Goal: Information Seeking & Learning: Understand process/instructions

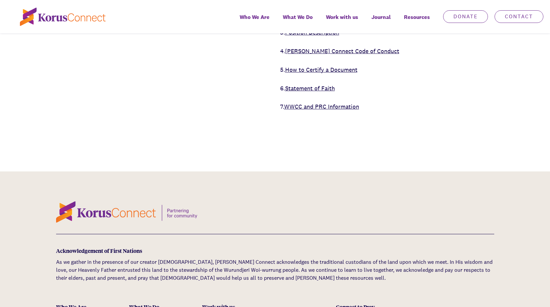
scroll to position [299, 0]
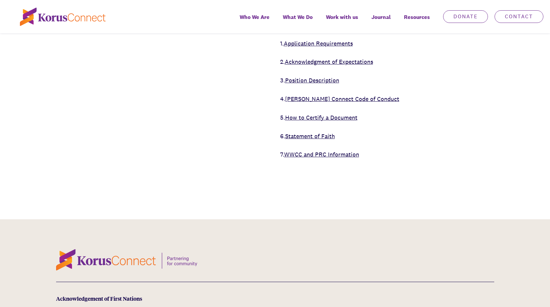
click at [323, 150] on link "WWCC and PRC Information" at bounding box center [321, 154] width 75 height 8
click at [318, 132] on link "Statement of Faith" at bounding box center [310, 136] width 50 height 8
click at [330, 114] on link "How to Certify a Document" at bounding box center [321, 118] width 72 height 8
click at [312, 95] on link "Korus Connect Code of Conduct" at bounding box center [342, 99] width 114 height 8
click at [315, 150] on link "WWCC and PRC Information" at bounding box center [321, 154] width 75 height 8
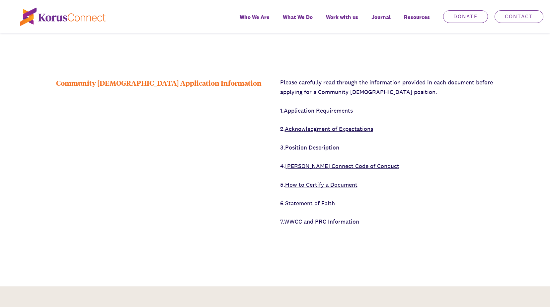
scroll to position [199, 0]
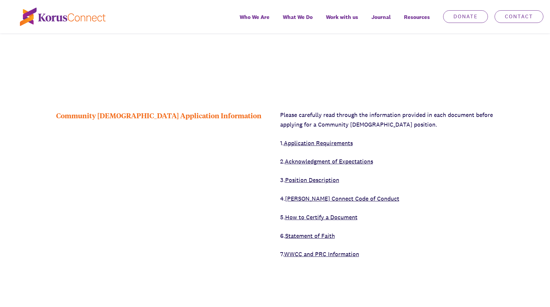
click at [305, 176] on link "Position Description" at bounding box center [312, 180] width 54 height 8
click at [334, 157] on link "Acknowledgment of Expectations" at bounding box center [329, 161] width 88 height 8
click at [348, 139] on link "Application Requirements" at bounding box center [318, 143] width 69 height 8
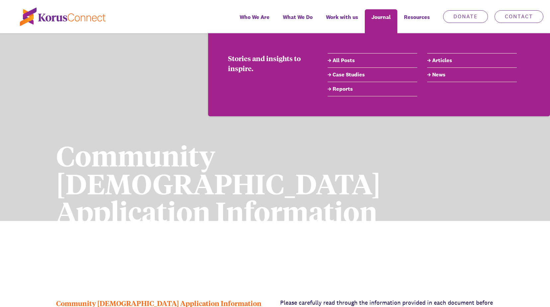
scroll to position [0, 0]
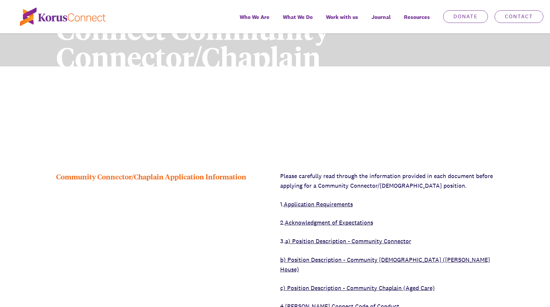
scroll to position [232, 0]
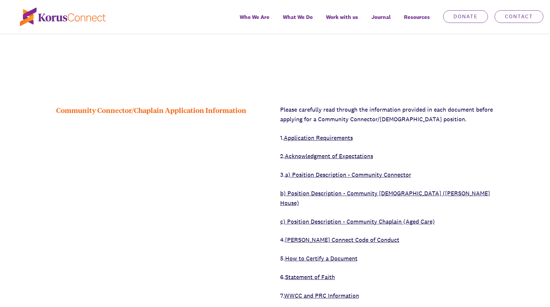
click at [313, 137] on link "Application Requirements" at bounding box center [318, 138] width 69 height 8
click at [324, 152] on link "Acknowledgment of Expectations" at bounding box center [329, 156] width 88 height 8
click at [343, 175] on link "a) Position Description - Community Connector" at bounding box center [348, 175] width 126 height 8
click at [342, 195] on link "b) Position Description - Community Chaplain (Anam Cara House)" at bounding box center [385, 197] width 210 height 17
click at [362, 217] on link "c) Position Description - Community Chaplain (Aged Care)" at bounding box center [357, 221] width 155 height 8
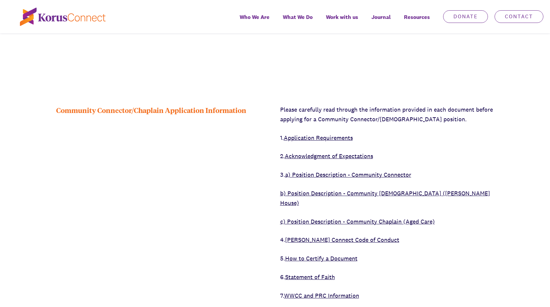
click at [341, 236] on link "[PERSON_NAME] Connect Code of Conduct" at bounding box center [342, 240] width 114 height 8
click at [327, 254] on link "How to Certify a Document" at bounding box center [321, 258] width 72 height 8
click at [321, 273] on link "Statement of Faith" at bounding box center [310, 277] width 50 height 8
click at [326, 291] on link "WWCC and PRC Information" at bounding box center [321, 295] width 75 height 8
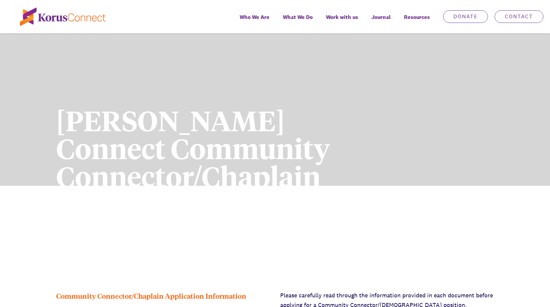
scroll to position [0, 0]
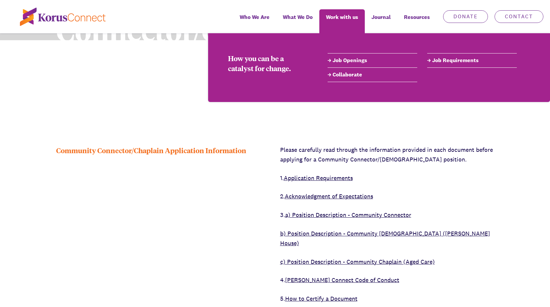
scroll to position [166, 0]
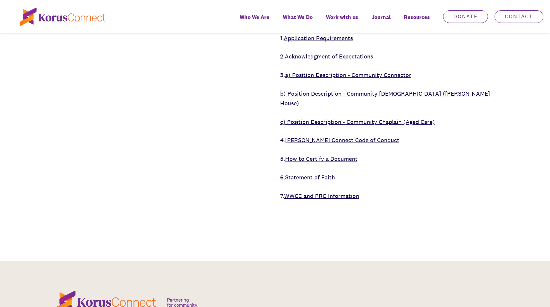
scroll to position [133, 0]
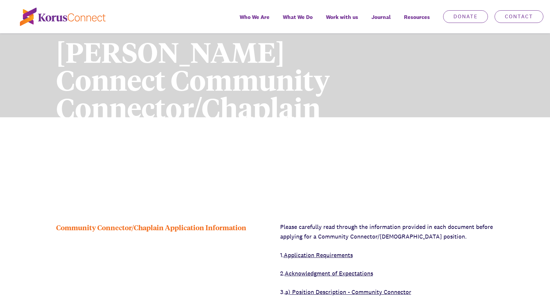
scroll to position [33, 0]
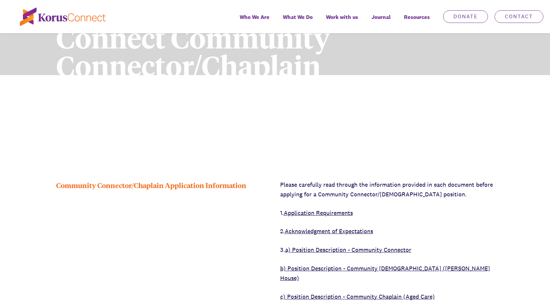
scroll to position [166, 0]
